Goal: Information Seeking & Learning: Check status

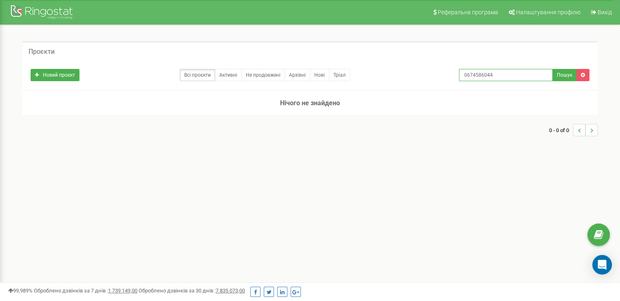
drag, startPoint x: 499, startPoint y: 77, endPoint x: 404, endPoint y: 79, distance: 94.6
click at [404, 79] on div "Новий проєкт Всі проєкти Активні Не продовжені Архівні [GEOGRAPHIC_DATA] 067458…" at bounding box center [309, 73] width 571 height 16
click at [231, 72] on link "Активні" at bounding box center [228, 75] width 27 height 12
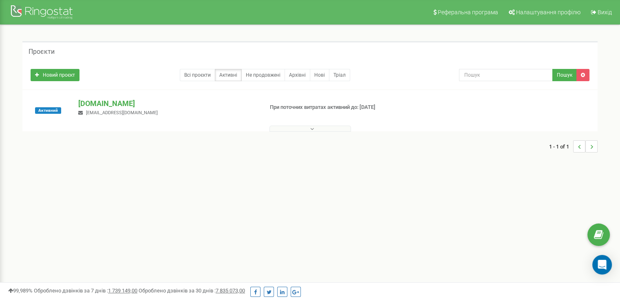
click at [313, 128] on icon at bounding box center [312, 129] width 4 height 6
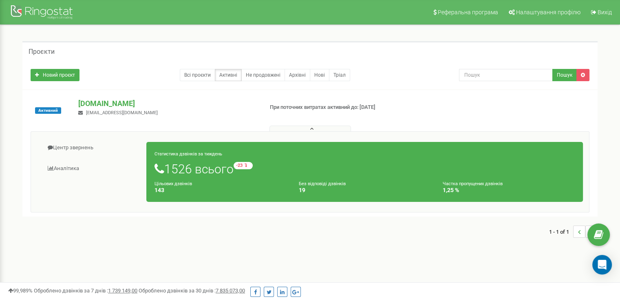
click at [455, 183] on small "Частка пропущених дзвінків" at bounding box center [473, 183] width 60 height 5
click at [72, 168] on link "Аналiтика" at bounding box center [92, 169] width 110 height 20
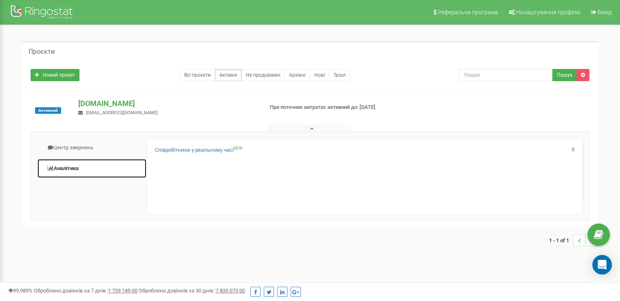
click at [72, 168] on link "Аналiтика" at bounding box center [92, 169] width 110 height 20
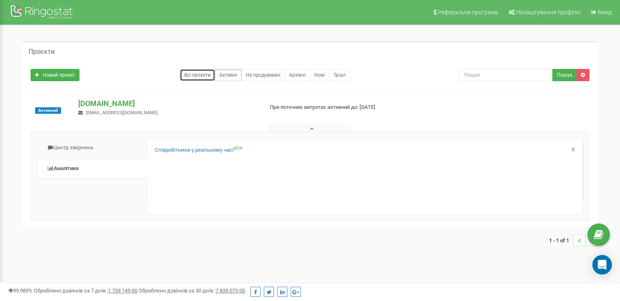
click at [214, 75] on link "Всі проєкти" at bounding box center [197, 75] width 35 height 12
click at [354, 106] on p "При поточних витратах активний до: [DATE]" at bounding box center [335, 108] width 130 height 8
click at [322, 128] on button at bounding box center [310, 129] width 82 height 6
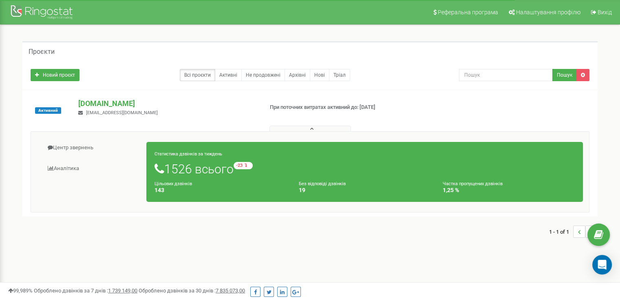
click at [579, 177] on div "Статистика дзвінків за тиждень 1526 всього -23 відносно минулого тижня Цільових…" at bounding box center [364, 172] width 436 height 60
click at [572, 233] on span "1 - 1 of 1" at bounding box center [561, 231] width 24 height 12
click at [575, 231] on li "..." at bounding box center [579, 231] width 12 height 12
click at [577, 231] on li "..." at bounding box center [579, 231] width 12 height 12
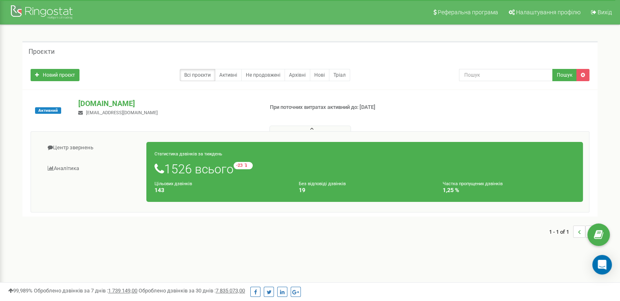
click at [359, 108] on p "При поточних витратах активний до: [DATE]" at bounding box center [335, 108] width 130 height 8
